Goal: Transaction & Acquisition: Purchase product/service

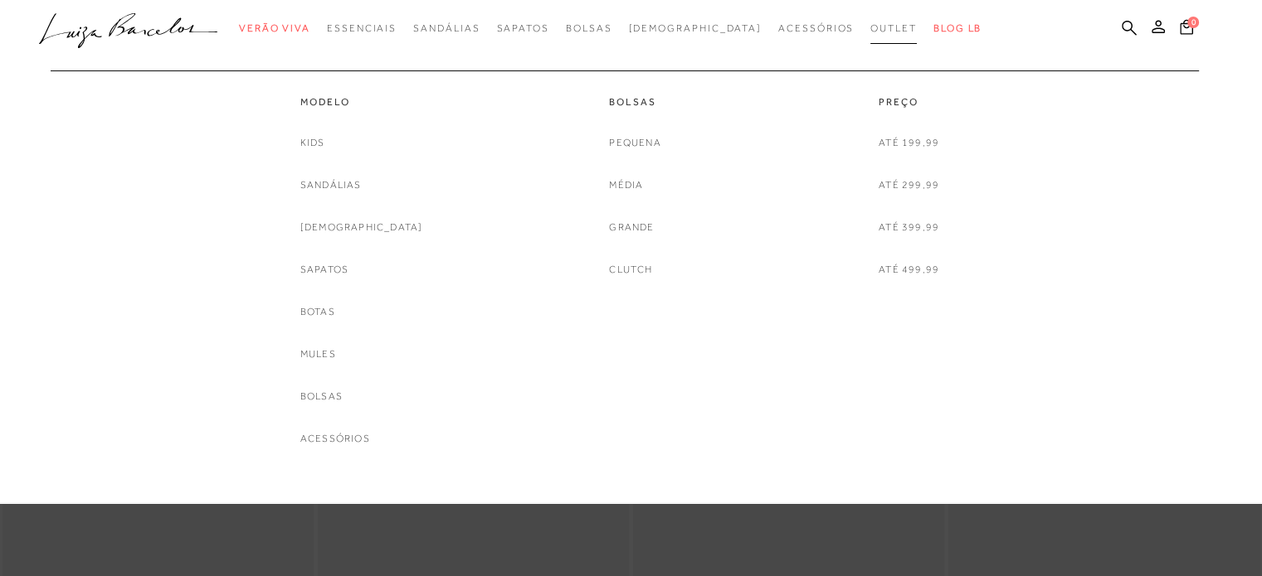
click at [870, 27] on span "Outlet" at bounding box center [893, 28] width 46 height 12
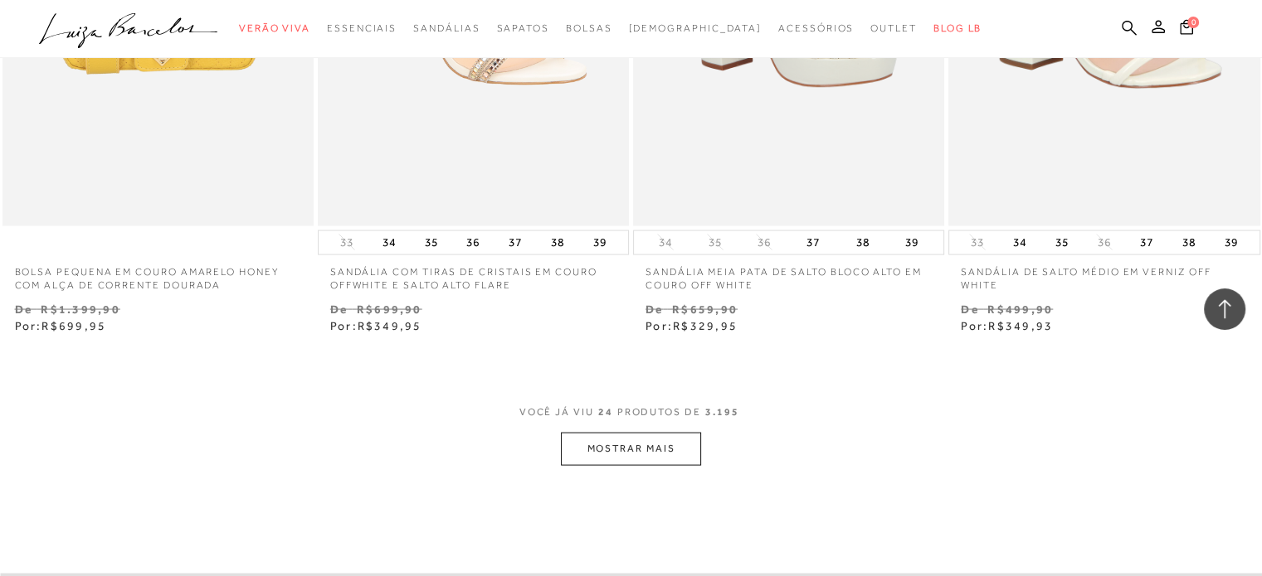
scroll to position [3567, 0]
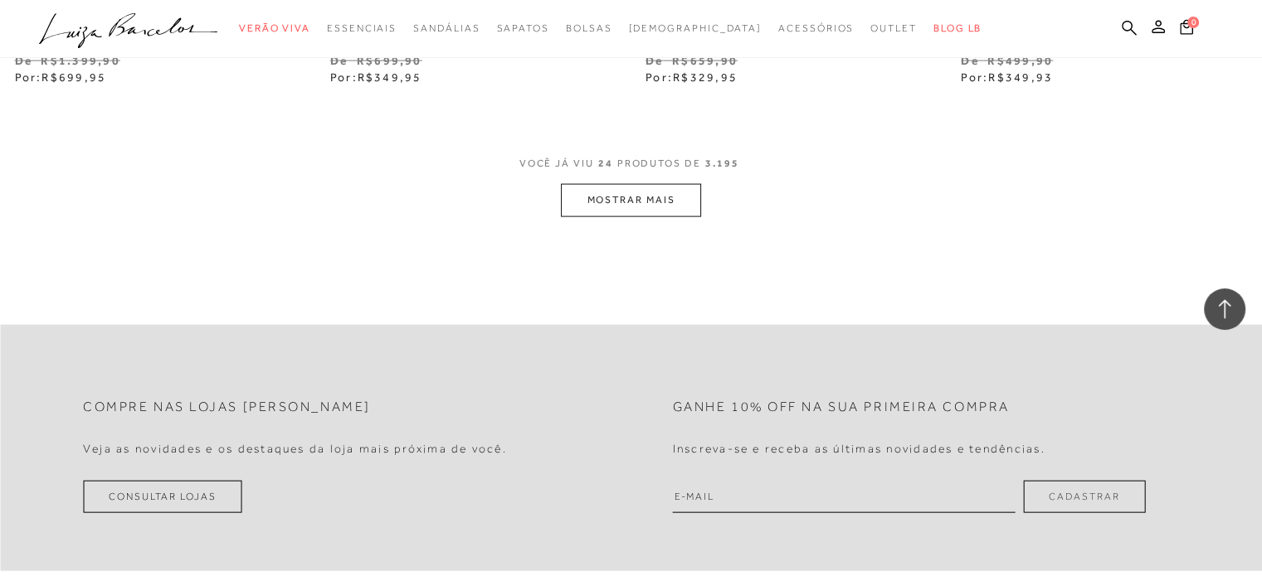
click at [677, 198] on button "MOSTRAR MAIS" at bounding box center [630, 200] width 139 height 32
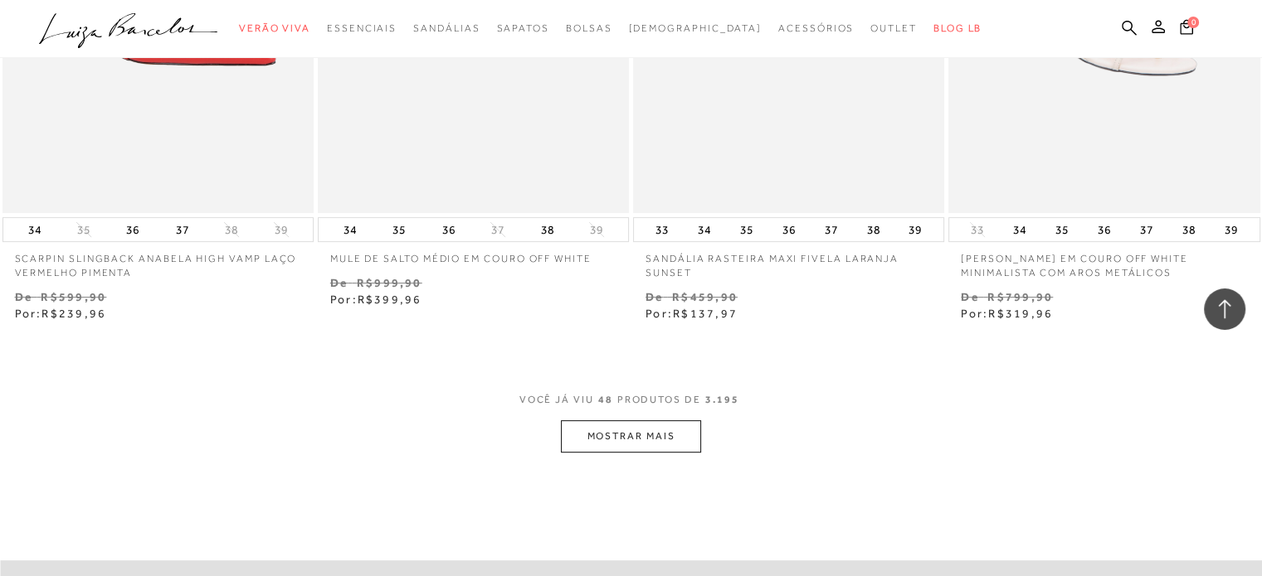
scroll to position [7050, 0]
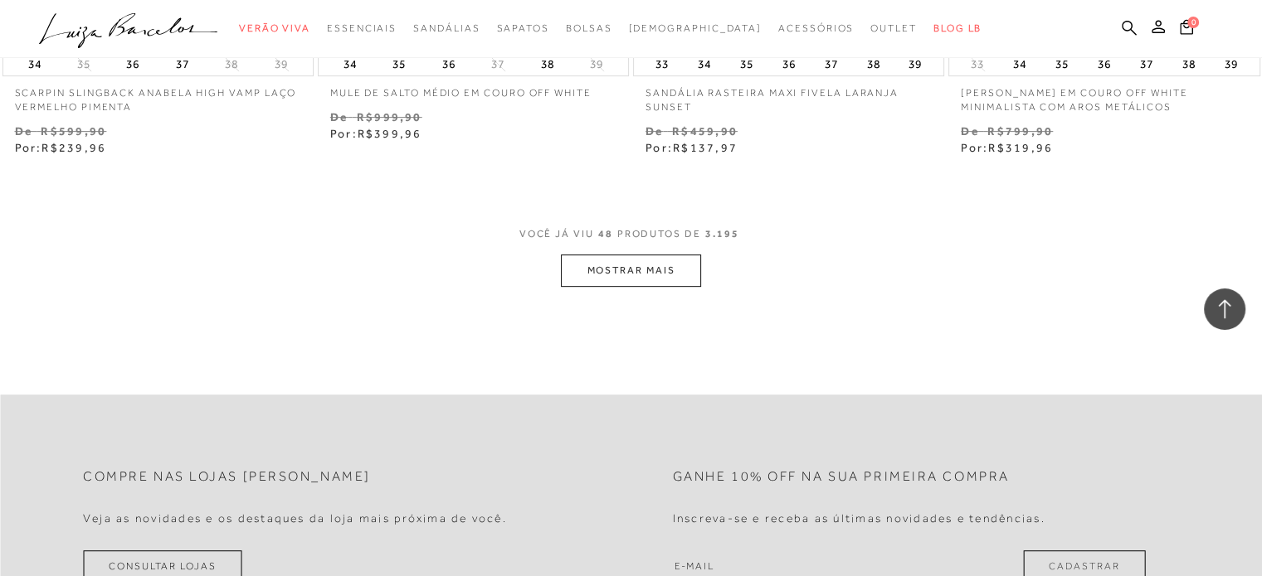
click at [669, 269] on button "MOSTRAR MAIS" at bounding box center [630, 271] width 139 height 32
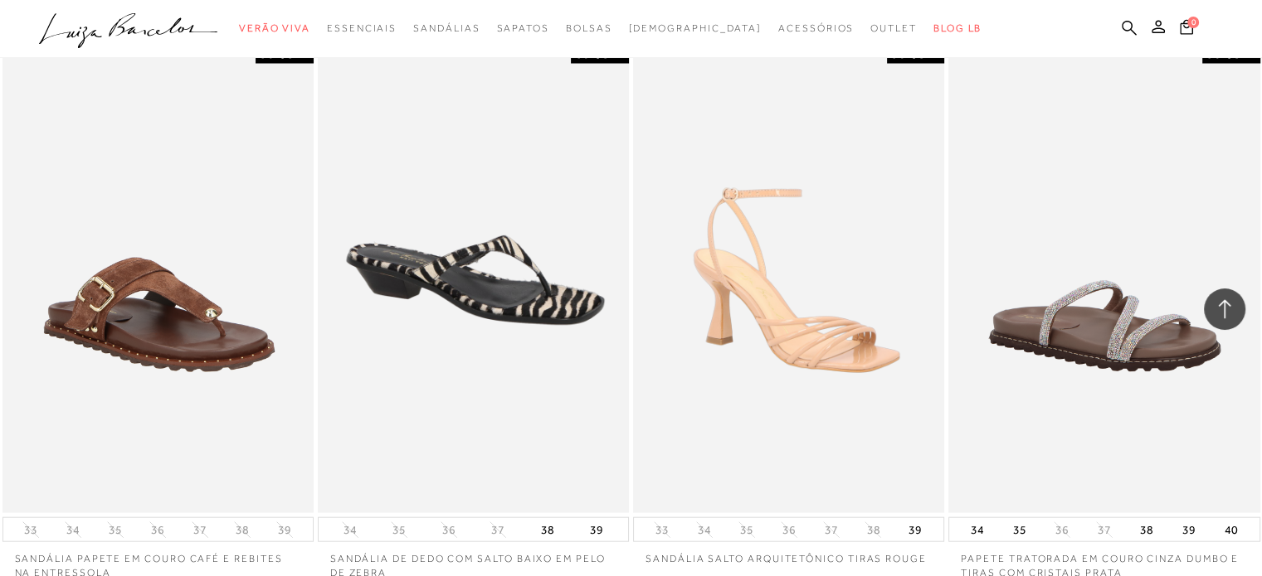
scroll to position [10534, 0]
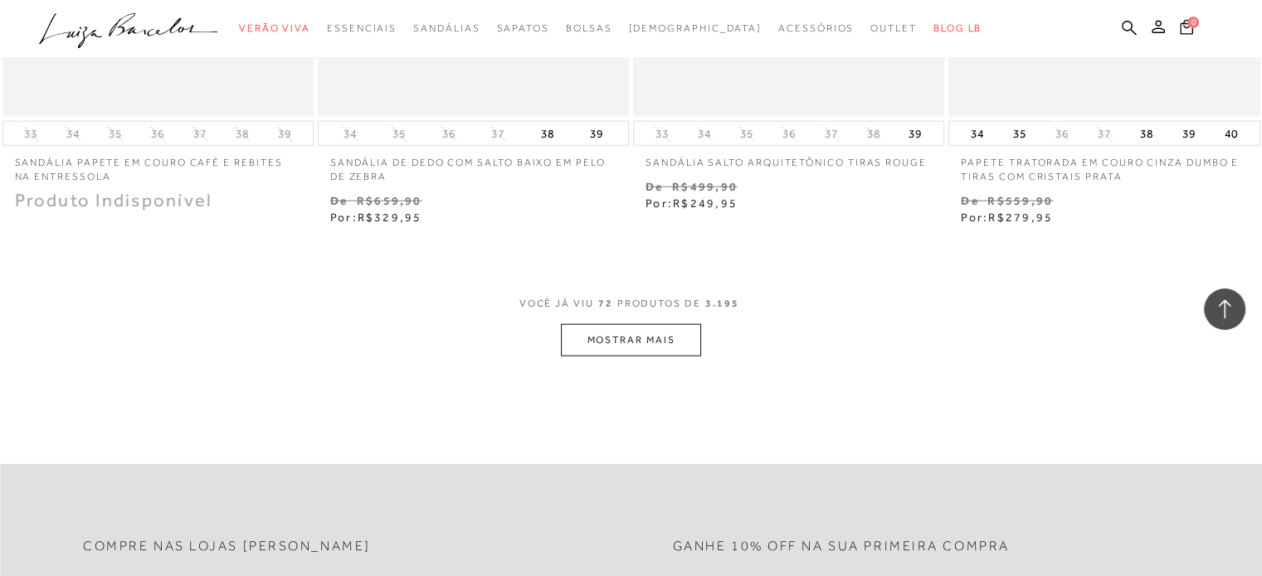
click at [671, 343] on button "MOSTRAR MAIS" at bounding box center [630, 340] width 139 height 32
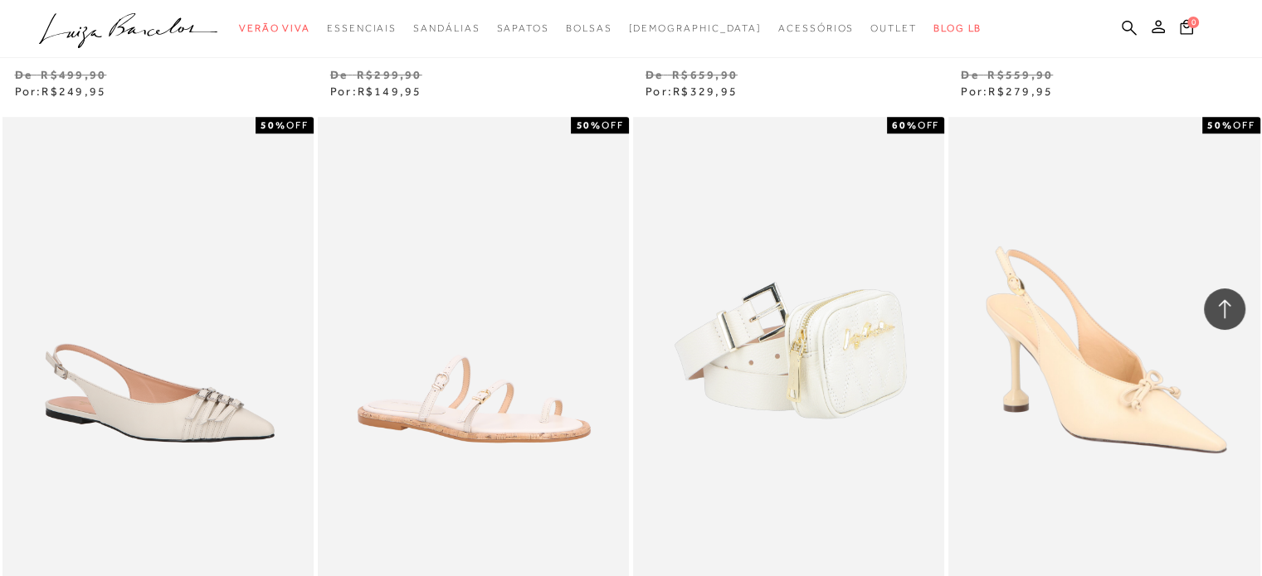
scroll to position [14018, 0]
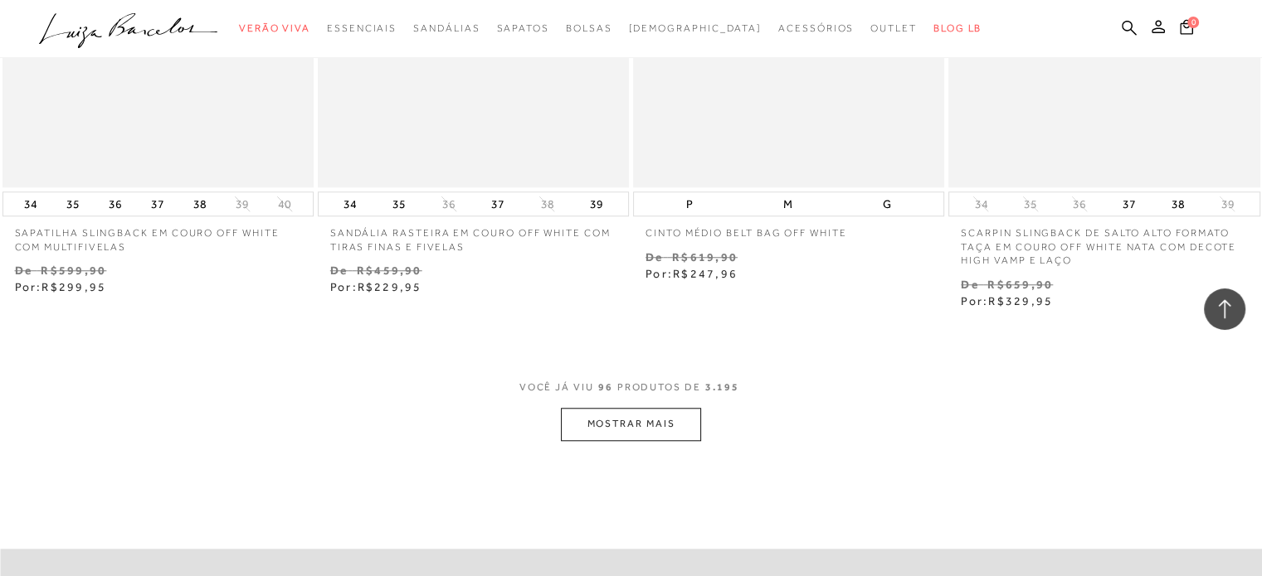
click at [636, 438] on button "MOSTRAR MAIS" at bounding box center [630, 424] width 139 height 32
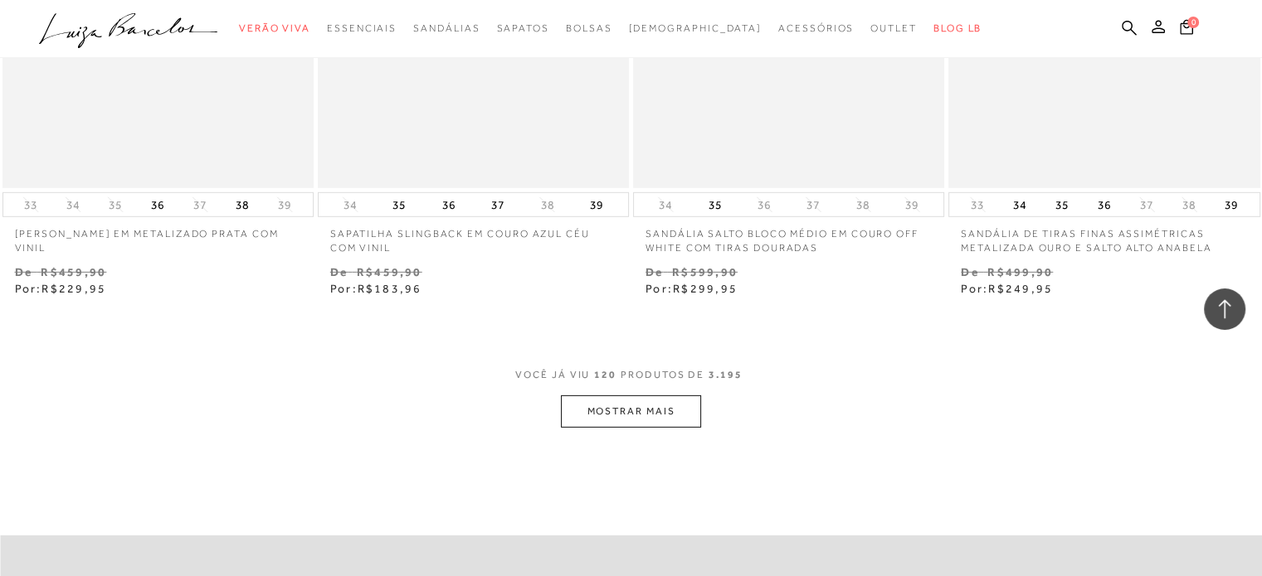
scroll to position [17750, 0]
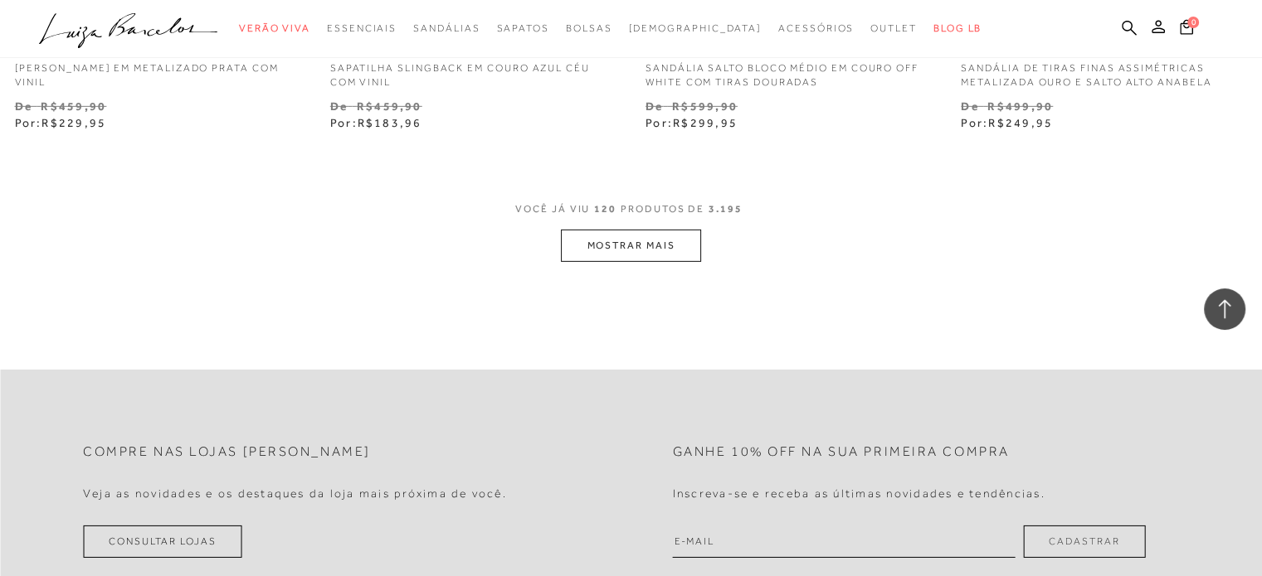
click at [582, 239] on button "MOSTRAR MAIS" at bounding box center [630, 246] width 139 height 32
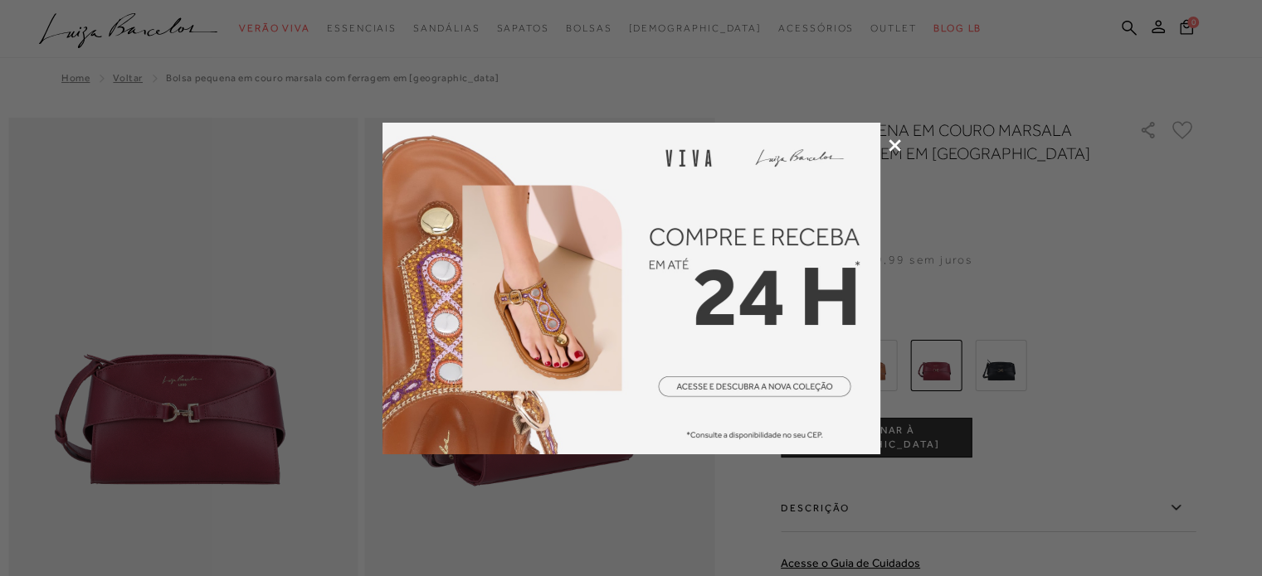
click at [896, 143] on icon at bounding box center [894, 145] width 12 height 12
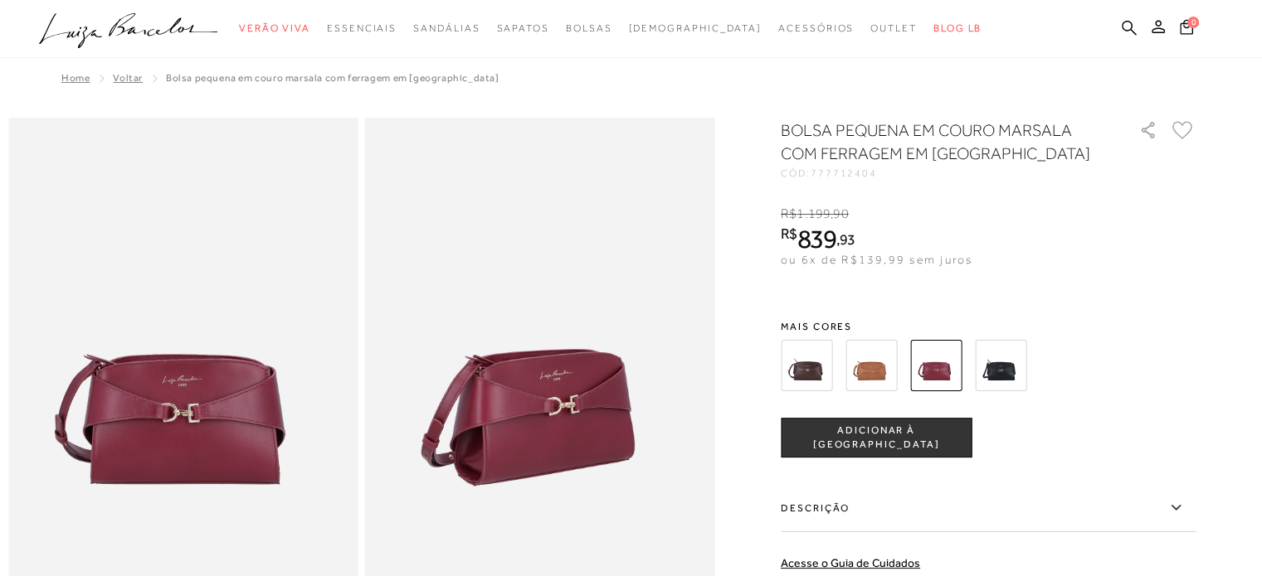
click at [828, 361] on img at bounding box center [806, 365] width 51 height 51
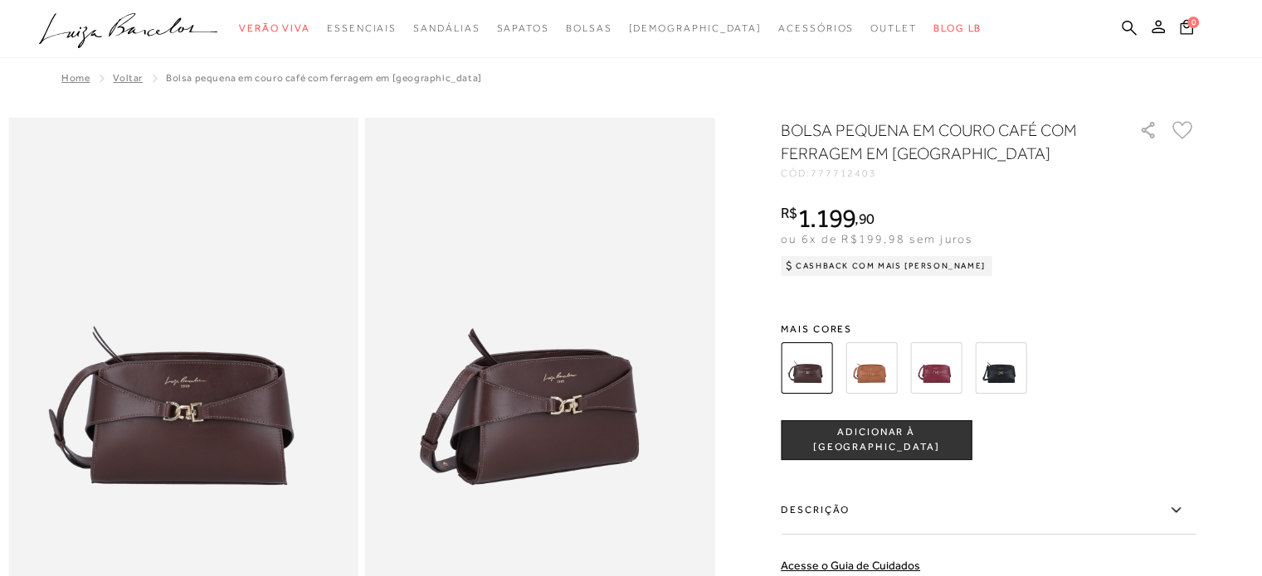
click at [879, 364] on img at bounding box center [870, 368] width 51 height 51
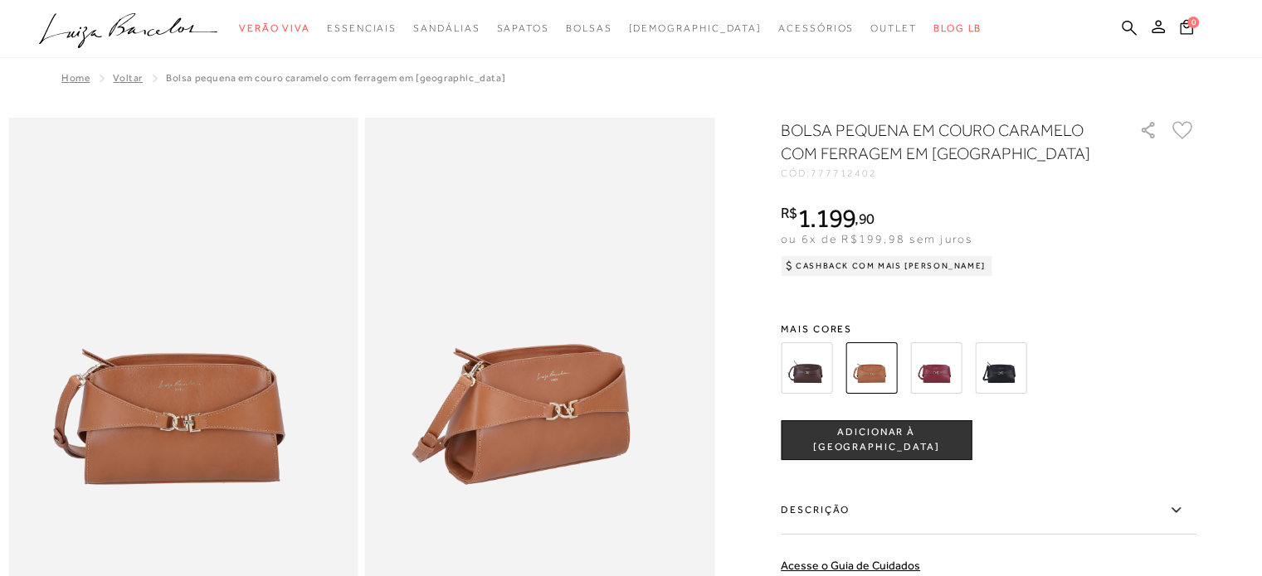
click at [805, 377] on img at bounding box center [806, 368] width 51 height 51
